Goal: Find specific page/section: Find specific page/section

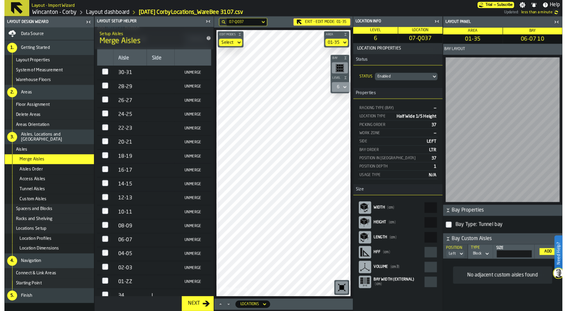
scroll to position [91, 0]
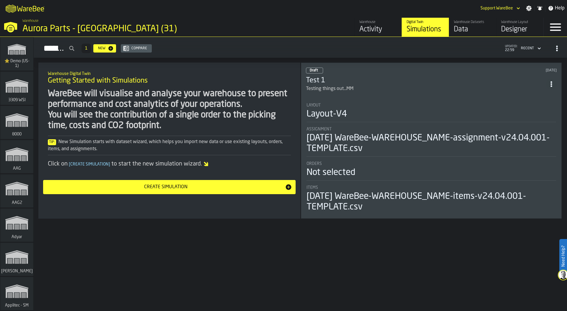
click at [125, 8] on div "M A K I N G W A R E H O U S E S M O R E EF F I C I E N T Support WareBee Settin…" at bounding box center [283, 8] width 567 height 17
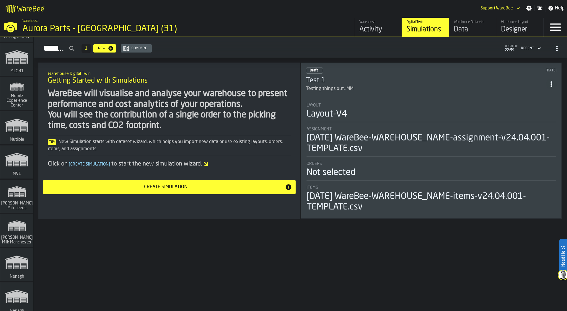
click at [14, 165] on rect "link-to-/wh/i/3ccf57d1-1e0c-4a81-a3bb-c2011c5f0d50/simulations" at bounding box center [16, 165] width 5 height 1
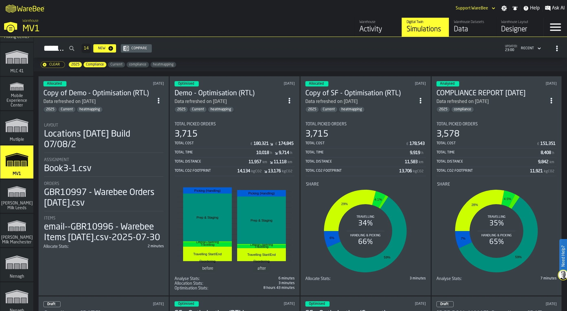
click at [110, 165] on div "Book3-1.csv" at bounding box center [103, 169] width 119 height 11
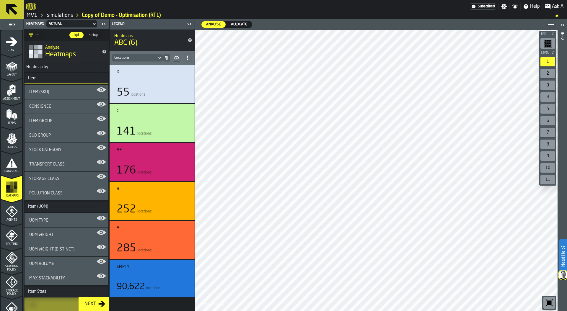
scroll to position [148, 0]
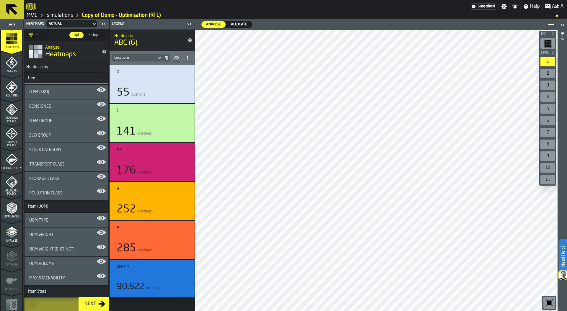
click at [9, 237] on icon "menu Analyse" at bounding box center [12, 232] width 12 height 12
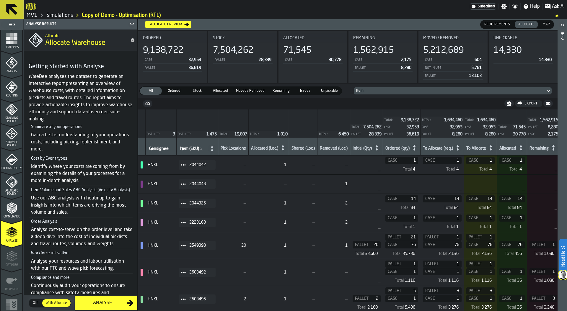
click at [13, 185] on icon "menu Allocate Policy" at bounding box center [12, 183] width 12 height 12
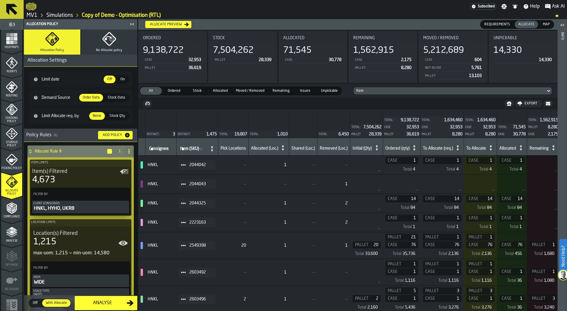
click at [9, 228] on polygon "menu Analyse" at bounding box center [12, 228] width 6 height 3
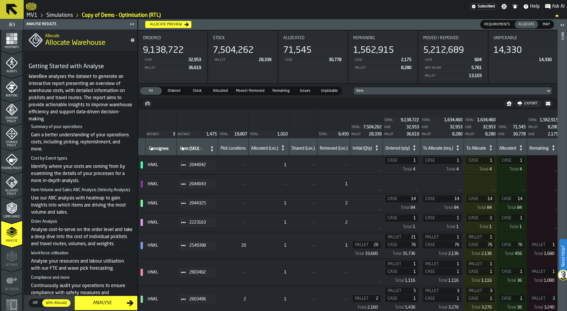
click at [9, 48] on span "Heatmaps" at bounding box center [11, 47] width 21 height 3
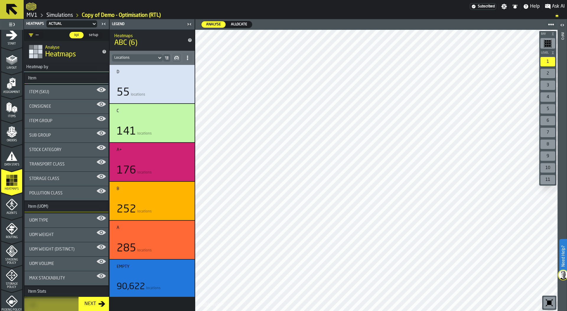
scroll to position [0, 0]
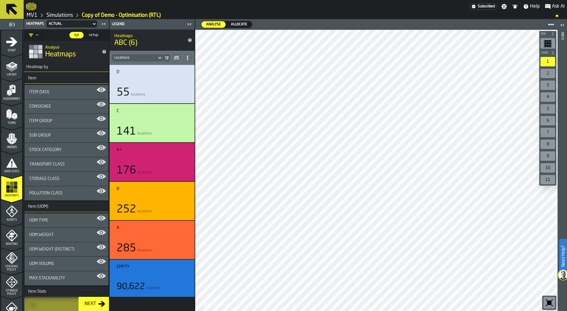
click at [17, 59] on div "Layout" at bounding box center [11, 67] width 21 height 20
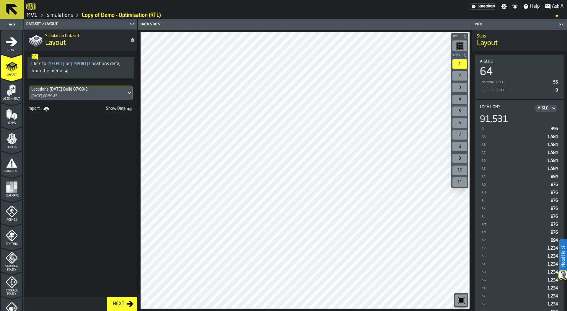
click at [104, 93] on div "Locations 2024-07-15 Build 07/08/2 07/08/2025, 00:59:43" at bounding box center [77, 93] width 97 height 14
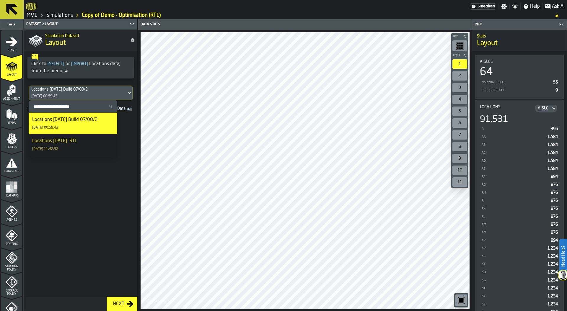
click at [104, 93] on div "Locations 2024-07-15 Build 07/08/2 07/08/2025, 00:59:43" at bounding box center [77, 93] width 97 height 14
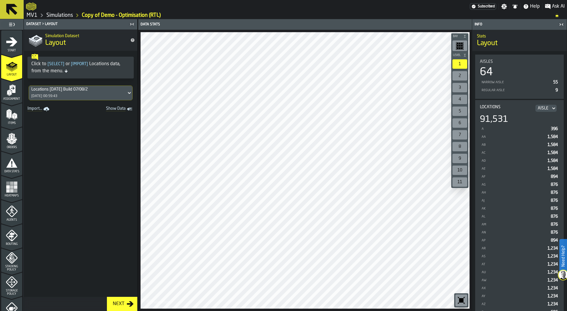
click at [562, 25] on icon "button-toggle-Close me" at bounding box center [561, 24] width 7 height 7
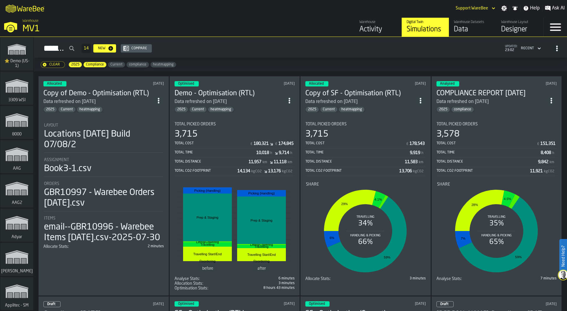
scroll to position [2421, 0]
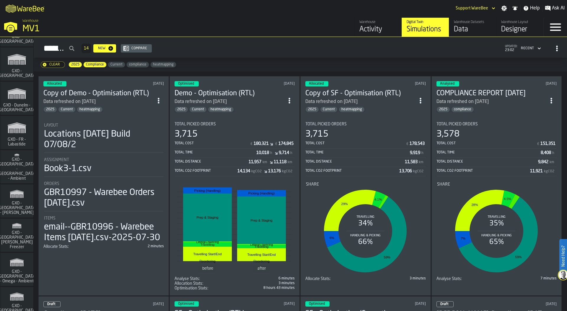
click at [19, 172] on span "GXO - [GEOGRAPHIC_DATA] - [GEOGRAPHIC_DATA] - Ambient" at bounding box center [17, 169] width 42 height 24
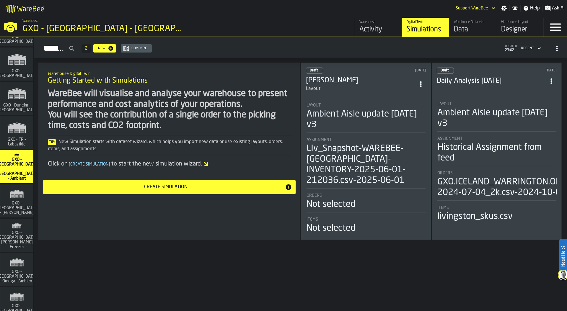
click at [306, 14] on div "M A K I N G W A R E H O U S E S M O R E EF F I C I E N T Support WareBee Settin…" at bounding box center [283, 8] width 567 height 17
click at [397, 47] on div "Simulations 2 New Compare updated: 23:02 Recent" at bounding box center [300, 49] width 524 height 14
click at [461, 31] on div "Data" at bounding box center [472, 29] width 37 height 9
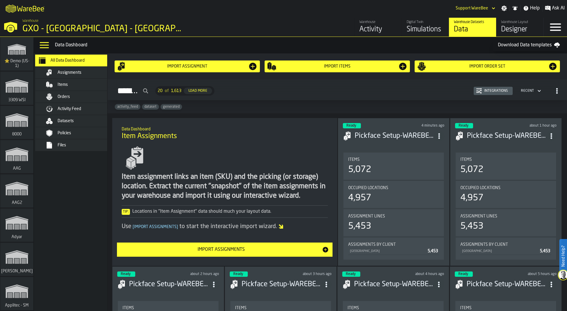
click at [77, 108] on span "Activity Feed" at bounding box center [70, 109] width 24 height 5
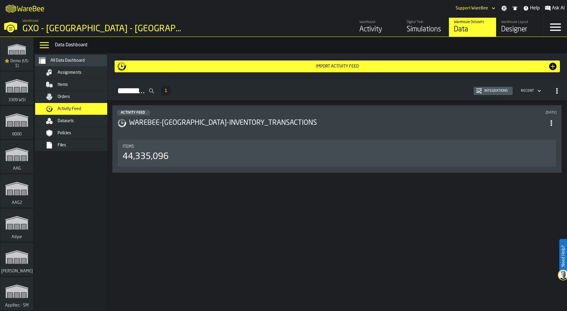
click at [496, 90] on div "Integrations" at bounding box center [496, 91] width 28 height 4
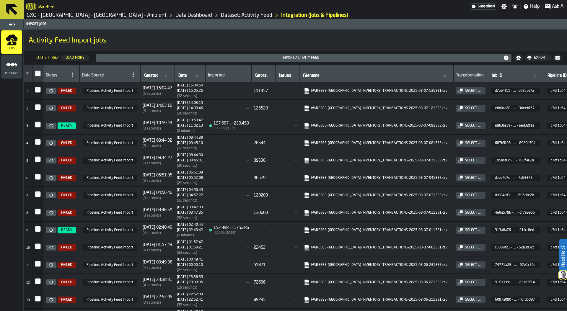
click at [52, 91] on icon at bounding box center [51, 91] width 4 height 4
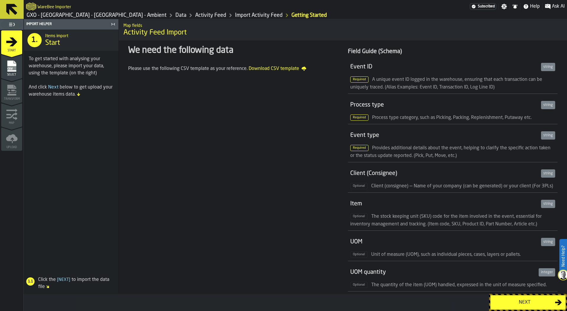
click at [512, 304] on div "Next" at bounding box center [524, 302] width 61 height 7
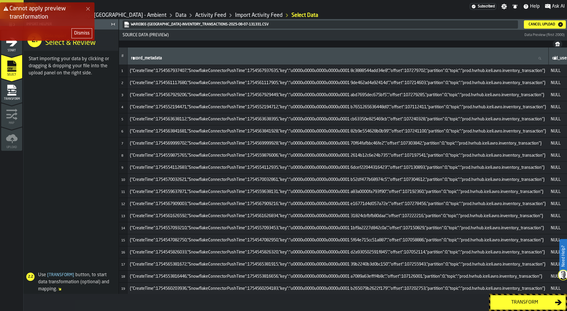
click at [517, 304] on div "Transform" at bounding box center [524, 302] width 61 height 7
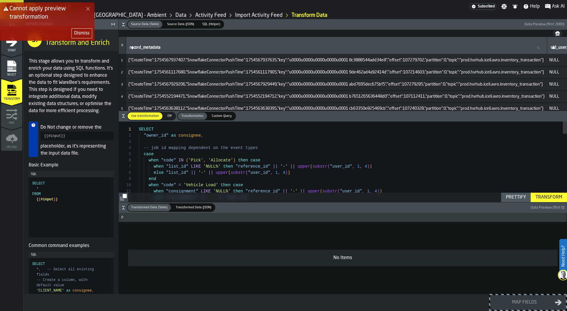
click at [83, 30] on div "Dismiss" at bounding box center [81, 33] width 15 height 7
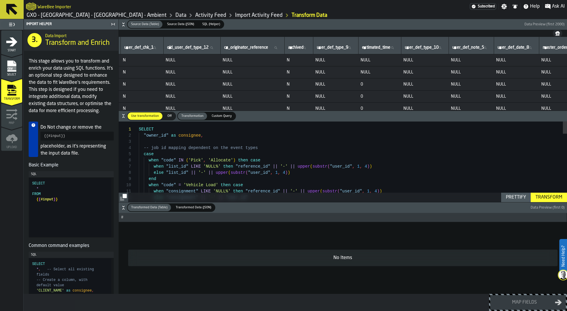
scroll to position [0, 581]
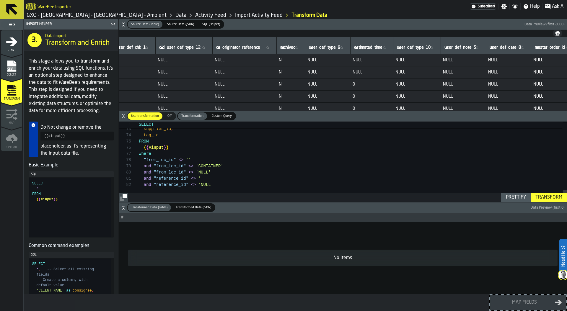
click at [246, 66] on td "NULL" at bounding box center [244, 60] width 64 height 12
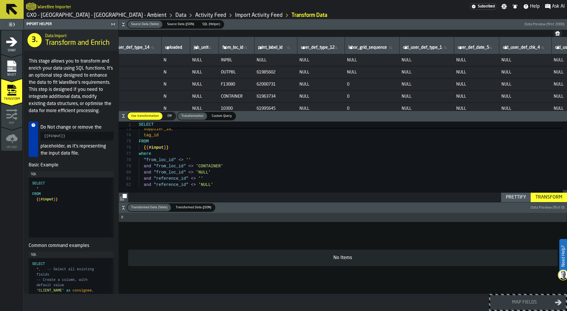
type textarea "**********"
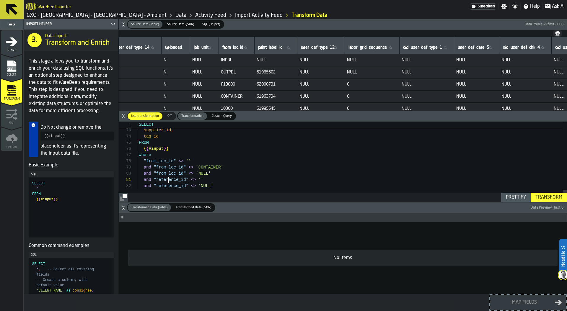
scroll to position [0, 0]
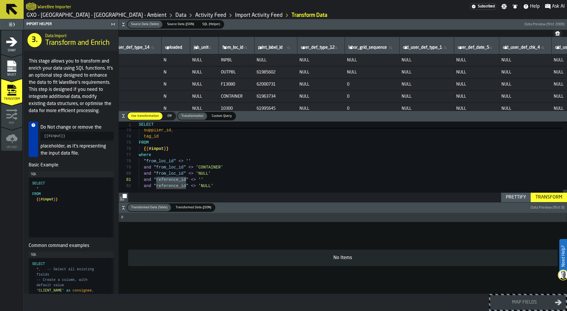
click at [294, 23] on span "button-" at bounding box center [373, 24] width 299 height 9
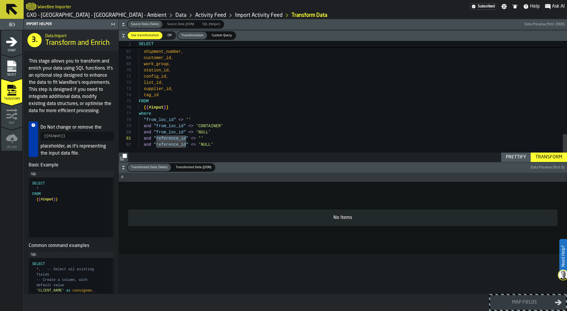
click at [256, 26] on span "button-" at bounding box center [373, 24] width 299 height 9
click at [122, 24] on icon "button-" at bounding box center [123, 24] width 2 height 1
click at [122, 34] on icon "button-" at bounding box center [123, 36] width 6 height 6
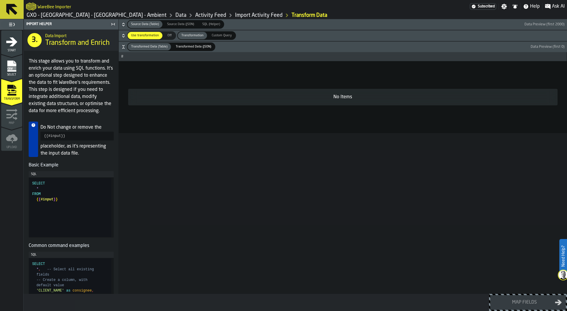
click at [123, 44] on icon "button-" at bounding box center [123, 47] width 6 height 6
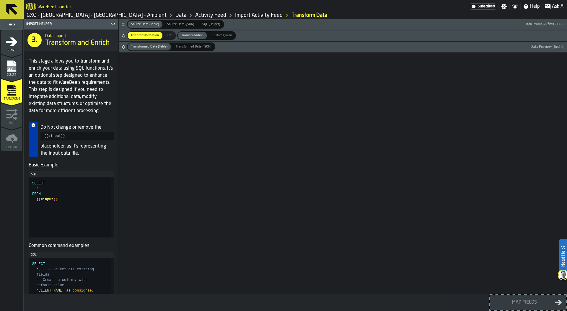
click at [123, 48] on icon "button-" at bounding box center [123, 47] width 6 height 6
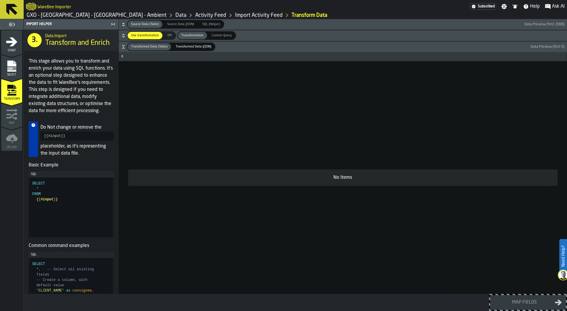
click at [123, 37] on icon "button-" at bounding box center [123, 36] width 6 height 6
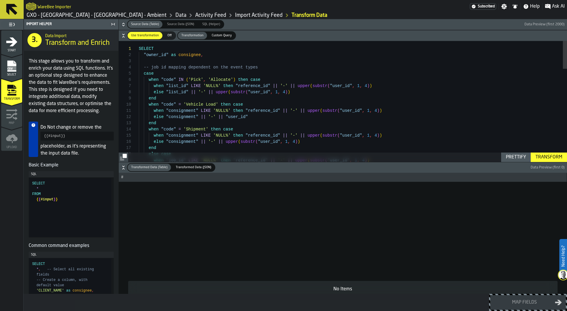
click at [124, 24] on icon "button-" at bounding box center [123, 25] width 6 height 6
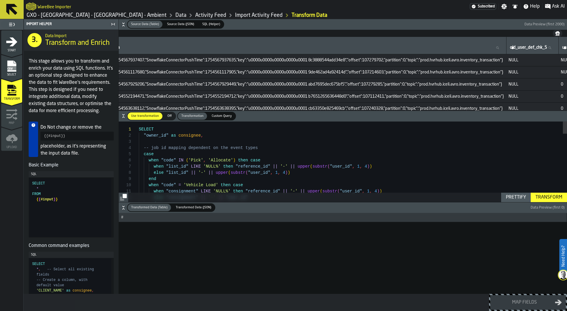
scroll to position [0, 45]
click at [289, 71] on span "{"CreateTime":1754561117680,"SnowflakeConnectorPushTime":1754561117905,"key":"u…" at bounding box center [292, 72] width 416 height 5
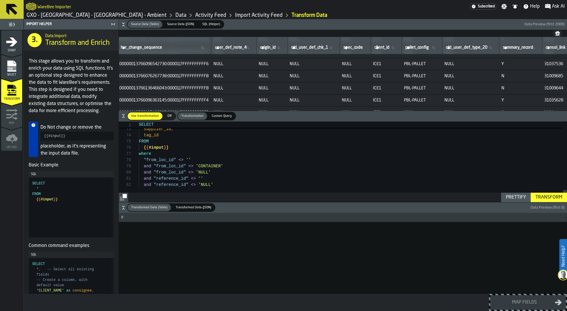
scroll to position [81, 3245]
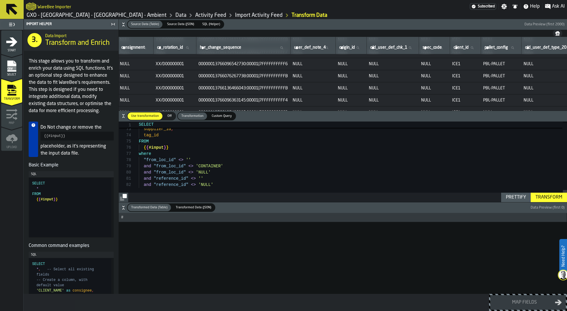
click at [557, 198] on div "Transform" at bounding box center [549, 197] width 32 height 7
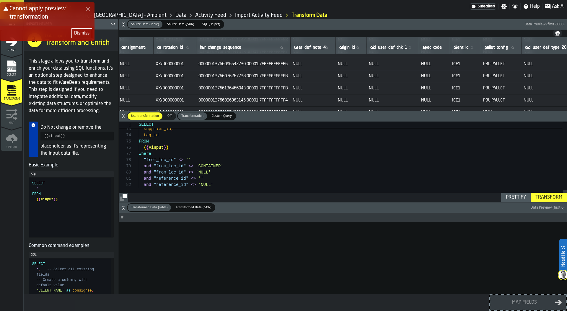
click at [83, 34] on div "Dismiss" at bounding box center [81, 33] width 15 height 7
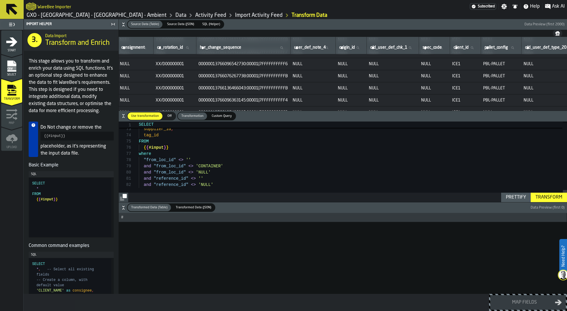
scroll to position [31, 0]
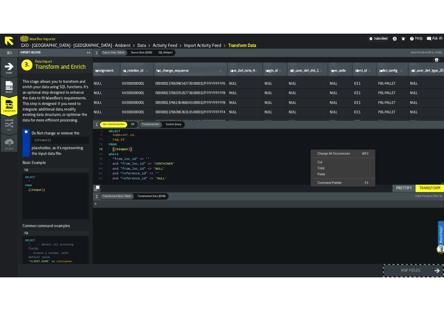
scroll to position [43, 0]
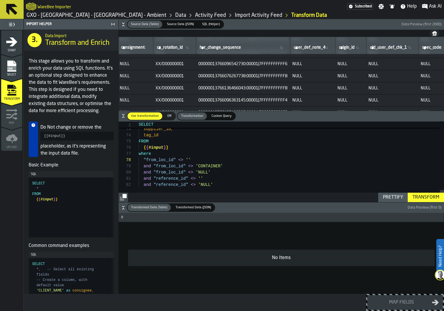
click at [430, 195] on div "Transform" at bounding box center [426, 197] width 32 height 7
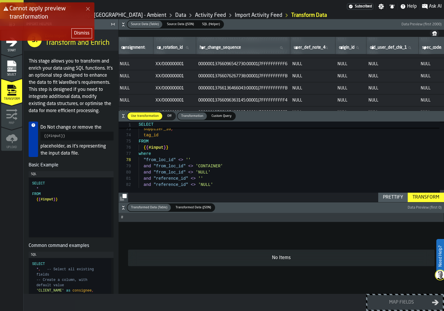
click at [79, 32] on div "Dismiss" at bounding box center [81, 33] width 15 height 7
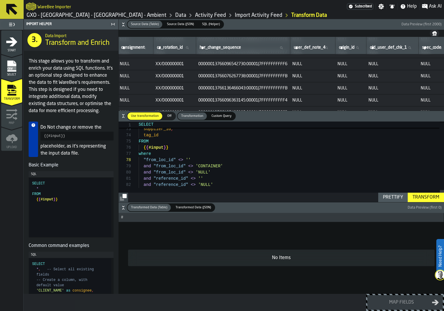
click at [433, 195] on div "Transform" at bounding box center [426, 197] width 32 height 7
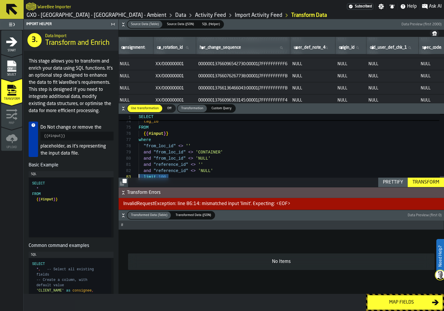
drag, startPoint x: 169, startPoint y: 176, endPoint x: 126, endPoint y: 176, distance: 43.1
click at [126, 176] on div "**********" at bounding box center [282, 150] width 326 height 73
type textarea "**********"
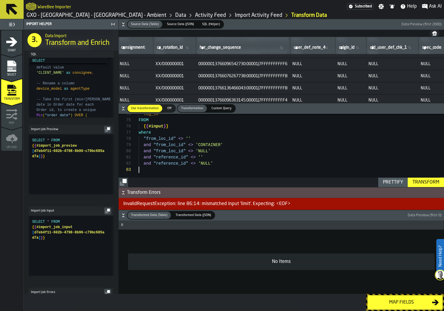
scroll to position [202, 0]
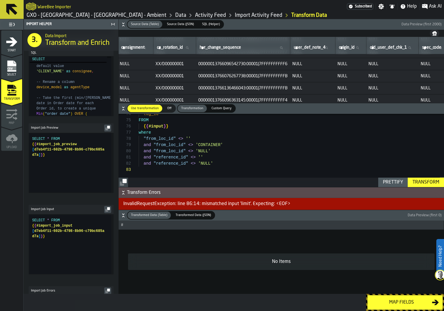
click at [105, 212] on icon "button-" at bounding box center [107, 209] width 5 height 5
click at [219, 108] on span "Custom Query" at bounding box center [221, 108] width 25 height 5
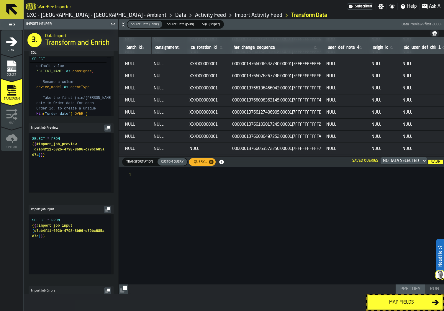
click at [158, 177] on div at bounding box center [291, 225] width 305 height 117
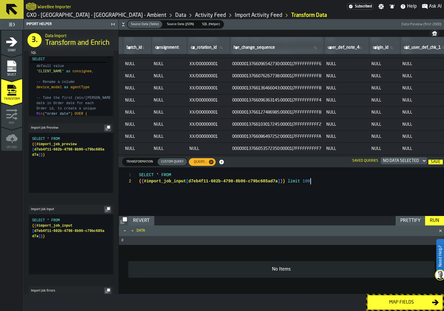
type textarea "**********"
click at [432, 220] on div "Run" at bounding box center [435, 220] width 14 height 7
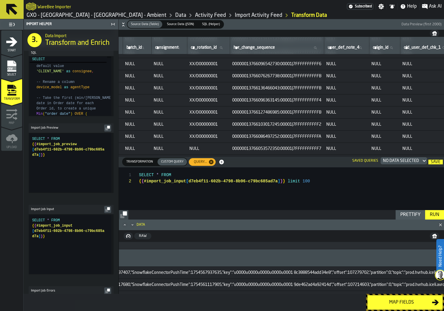
scroll to position [0, 0]
click at [139, 163] on span "Transformation" at bounding box center [139, 161] width 31 height 5
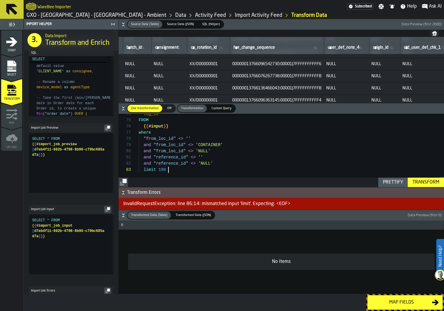
scroll to position [12, 0]
drag, startPoint x: 171, startPoint y: 169, endPoint x: 128, endPoint y: 168, distance: 43.7
click at [128, 168] on div "**********" at bounding box center [282, 150] width 326 height 73
type textarea "**********"
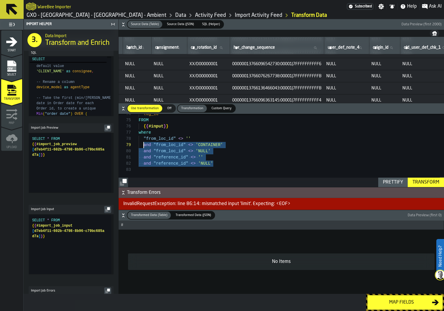
scroll to position [43, 0]
drag, startPoint x: 222, startPoint y: 163, endPoint x: 133, endPoint y: 139, distance: 92.9
click at [221, 106] on span "Custom Query" at bounding box center [221, 108] width 25 height 5
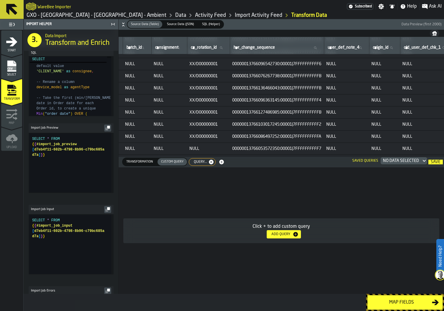
click at [198, 163] on span "Query..." at bounding box center [199, 162] width 18 height 4
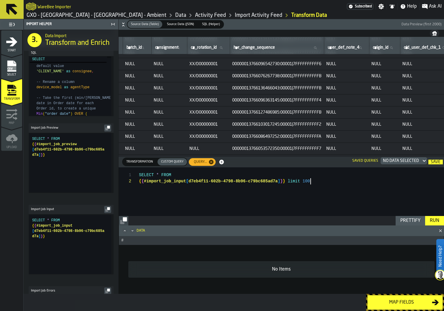
click at [320, 181] on div "SELECT * FROM { { #import_job_input [ d7eb4f11-602b-4798-8b96-c79bc685ad7a ] } …" at bounding box center [291, 196] width 305 height 59
click at [289, 181] on div "SELECT * FROM { { #import_job_input [ d7eb4f11-602b-4798-8b96-c79bc685ad7a ] } …" at bounding box center [291, 196] width 305 height 59
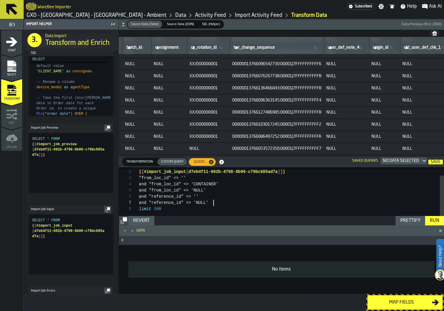
scroll to position [37, 0]
click at [416, 221] on div "Prettify" at bounding box center [410, 220] width 25 height 7
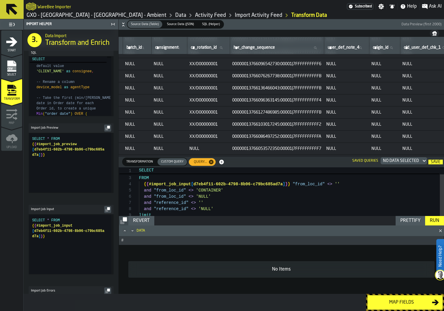
click at [349, 184] on div "SELECT * FROM { { #import_job_input [ d7eb4f11-602b-4798-8b96-c79bc685ad7a ] } …" at bounding box center [291, 198] width 305 height 81
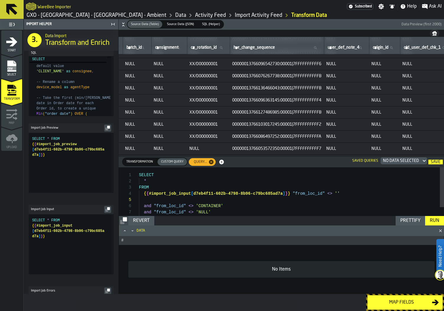
click at [291, 196] on div "SELECT * FROM { { #import_job_input [ d7eb4f11-602b-4798-8b96-c79bc685ad7a ] } …" at bounding box center [291, 210] width 305 height 87
click at [413, 222] on div "Prettify" at bounding box center [410, 220] width 25 height 7
type textarea "***** *****"
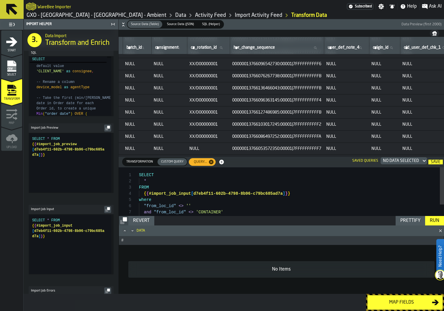
click at [436, 221] on div "Run" at bounding box center [435, 220] width 14 height 7
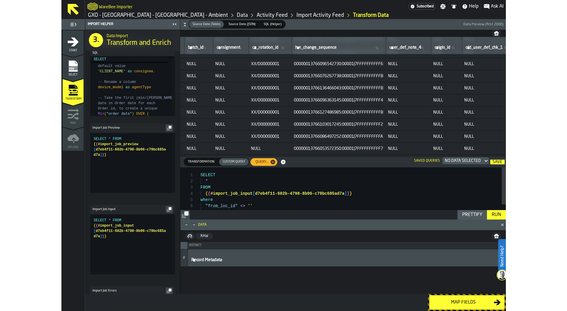
scroll to position [0, 0]
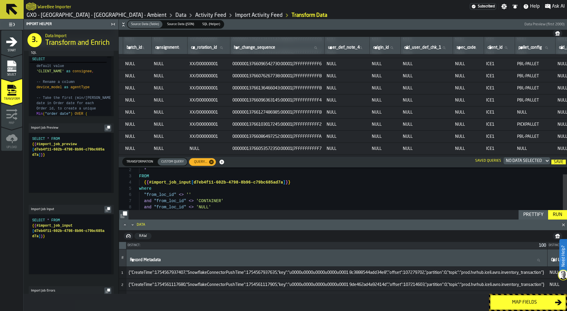
click at [136, 163] on span "Transformation" at bounding box center [139, 161] width 31 height 5
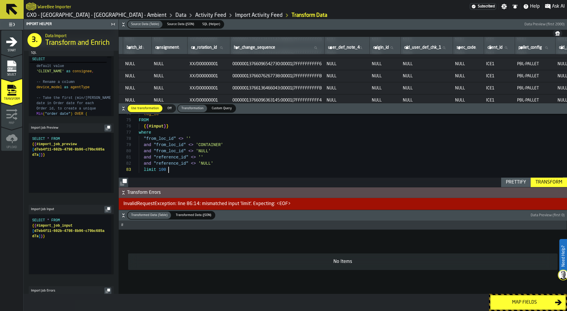
scroll to position [12, 0]
drag, startPoint x: 199, startPoint y: 168, endPoint x: 124, endPoint y: 168, distance: 74.7
type textarea "**********"
click at [541, 180] on div "Transform" at bounding box center [549, 182] width 32 height 7
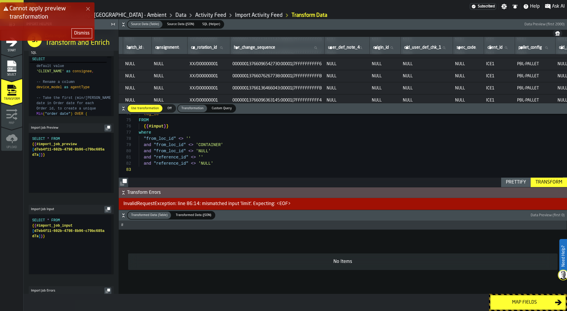
click at [89, 10] on icon "Close Error" at bounding box center [88, 8] width 5 height 5
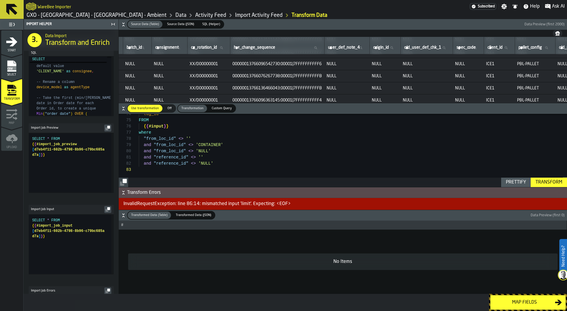
click at [334, 10] on div "WareBee Importer" at bounding box center [248, 6] width 444 height 11
